Goal: Task Accomplishment & Management: Manage account settings

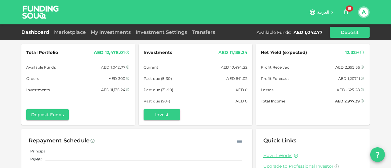
click at [44, 31] on link "Dashboard" at bounding box center [36, 32] width 30 height 6
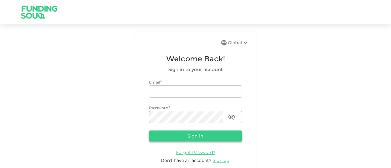
type input "[EMAIL_ADDRESS][DOMAIN_NAME]"
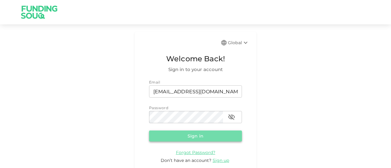
click at [192, 138] on button "Sign in" at bounding box center [195, 136] width 93 height 11
